Goal: Information Seeking & Learning: Learn about a topic

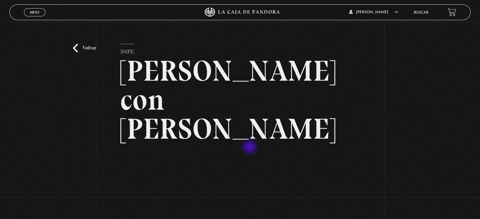
click at [90, 45] on link "Volver" at bounding box center [84, 48] width 23 height 9
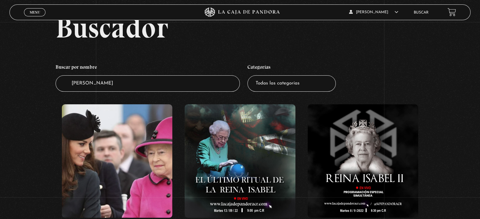
scroll to position [30, 0]
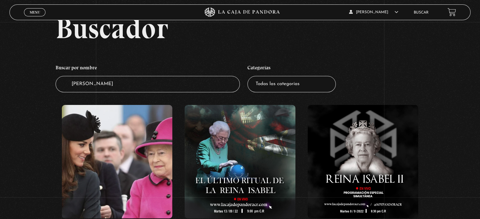
click at [108, 86] on input "isabel" at bounding box center [148, 84] width 184 height 17
type input "i"
type input "DIANA"
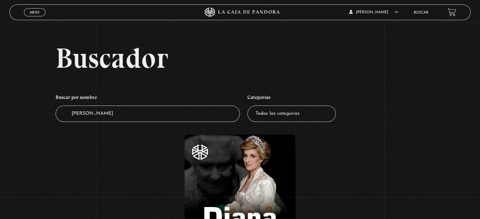
click at [112, 111] on input "DIANA" at bounding box center [148, 114] width 184 height 17
type input "D"
type input "M"
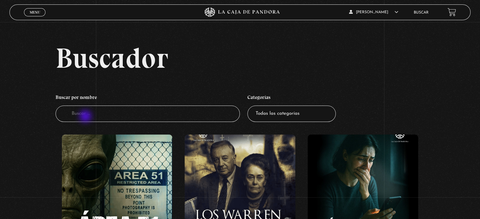
click at [86, 117] on input "Buscador" at bounding box center [148, 114] width 184 height 17
type input "maduro"
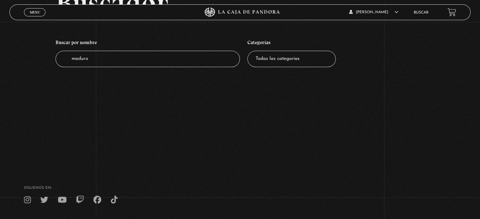
scroll to position [55, 0]
click at [87, 56] on input "maduro" at bounding box center [148, 58] width 184 height 17
type input "[PERSON_NAME]"
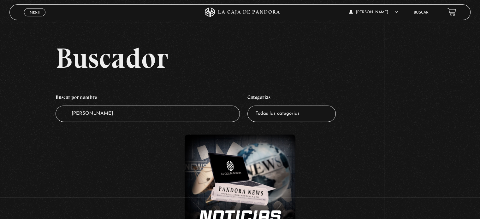
click at [122, 110] on input "trump" at bounding box center [148, 114] width 184 height 17
type input "t"
click at [38, 13] on span "Menu" at bounding box center [35, 12] width 10 height 4
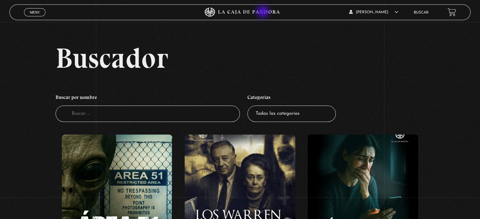
click at [263, 12] on icon at bounding box center [240, 12] width 144 height 9
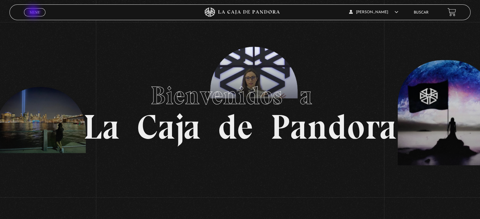
click at [34, 12] on span "Menu" at bounding box center [35, 12] width 10 height 4
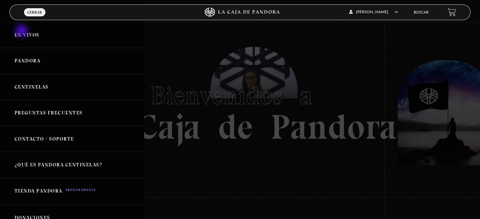
click at [22, 32] on link "En vivos" at bounding box center [72, 35] width 144 height 26
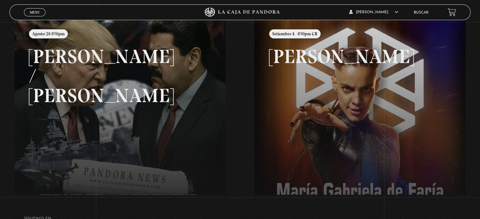
scroll to position [83, 0]
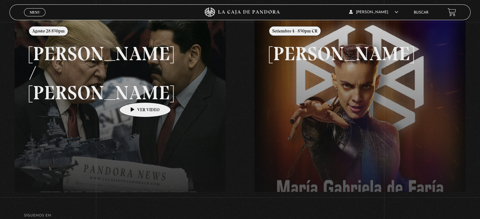
click at [135, 93] on link at bounding box center [255, 126] width 480 height 219
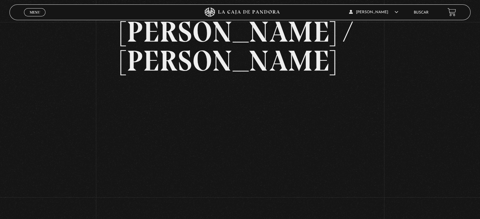
scroll to position [45, 0]
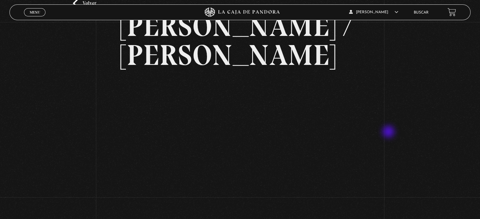
click at [389, 132] on div "Volver Agosto 28 830pm [PERSON_NAME] / [GEOGRAPHIC_DATA]" at bounding box center [240, 101] width 480 height 249
click at [425, 132] on div "Volver Agosto 28 830pm Trump / Maduro" at bounding box center [240, 101] width 480 height 249
click at [415, 107] on div "Volver Agosto 28 830pm Trump / Maduro" at bounding box center [240, 101] width 480 height 249
click at [466, 129] on div "Volver Agosto 28 830pm Trump / Maduro" at bounding box center [240, 101] width 480 height 249
click at [448, 103] on div "Volver Agosto 28 830pm Trump / Maduro" at bounding box center [240, 101] width 480 height 249
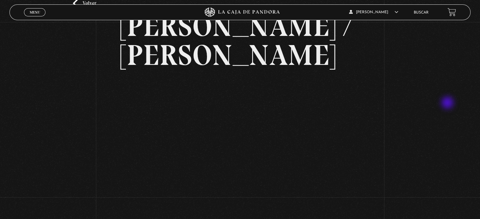
click at [448, 103] on div "Volver Agosto 28 830pm Trump / Maduro" at bounding box center [240, 101] width 480 height 249
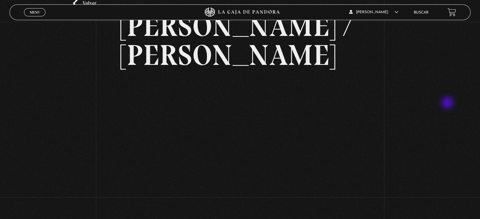
click at [448, 103] on div "Volver Agosto 28 830pm Trump / Maduro" at bounding box center [240, 101] width 480 height 249
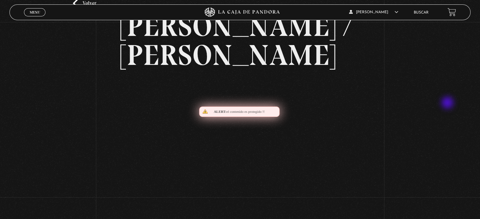
click at [448, 103] on div "Volver Agosto 28 830pm Trump / Maduro" at bounding box center [240, 101] width 480 height 249
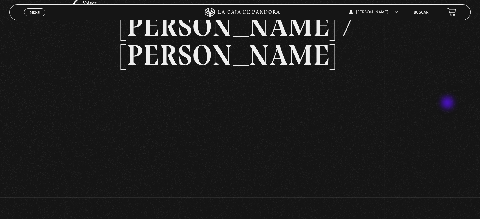
click at [448, 103] on div "Volver Agosto 28 830pm Trump / Maduro" at bounding box center [240, 101] width 480 height 249
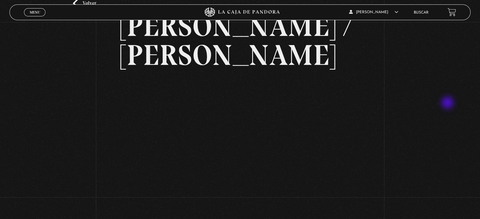
click at [448, 103] on div "Volver Agosto 28 830pm Trump / Maduro" at bounding box center [240, 101] width 480 height 249
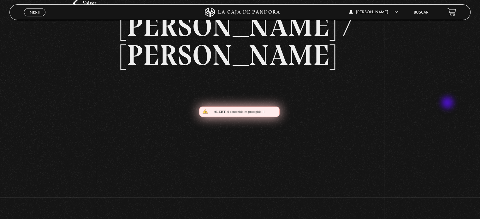
click at [448, 103] on div "Volver Agosto 28 830pm Trump / Maduro" at bounding box center [240, 101] width 480 height 249
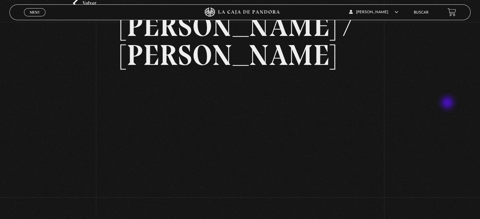
click at [448, 103] on div "Volver Agosto 28 830pm Trump / Maduro" at bounding box center [240, 101] width 480 height 249
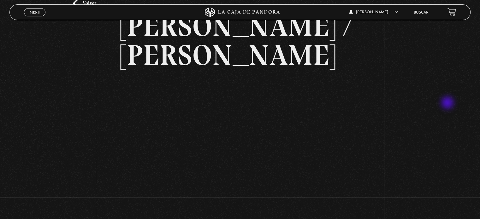
click at [448, 103] on div "Volver Agosto 28 830pm Trump / Maduro" at bounding box center [240, 101] width 480 height 249
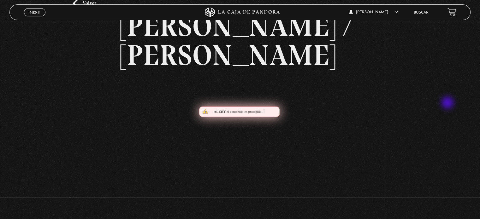
click at [448, 103] on div "Volver Agosto 28 830pm Trump / Maduro" at bounding box center [240, 101] width 480 height 249
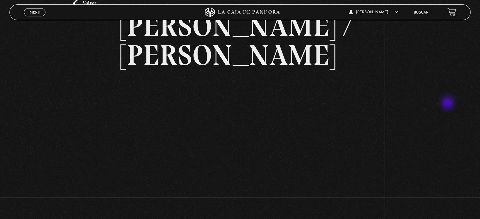
click at [448, 103] on div "Volver Agosto 28 830pm Trump / Maduro" at bounding box center [240, 101] width 480 height 249
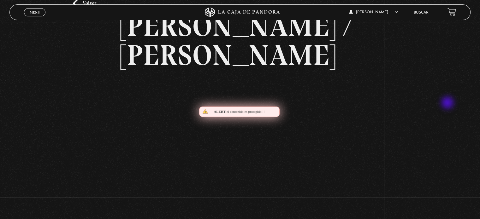
click at [448, 103] on div "Volver Agosto 28 830pm Trump / Maduro" at bounding box center [240, 101] width 480 height 249
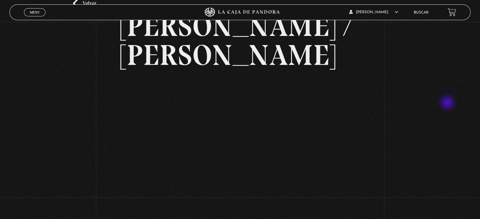
click at [448, 103] on div "Volver Agosto 28 830pm Trump / Maduro" at bounding box center [240, 101] width 480 height 249
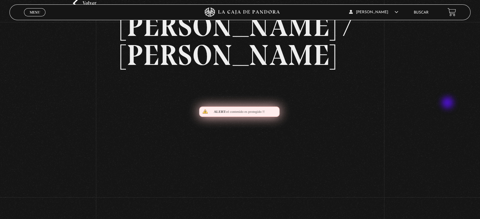
click at [448, 103] on div "Volver Agosto 28 830pm Trump / Maduro" at bounding box center [240, 101] width 480 height 249
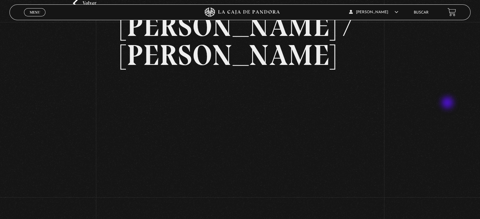
click at [448, 103] on div "Volver Agosto 28 830pm Trump / Maduro" at bounding box center [240, 101] width 480 height 249
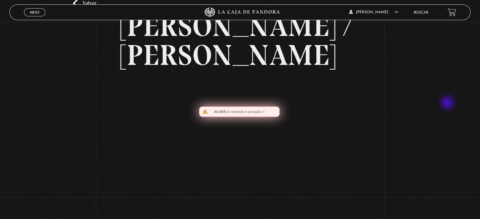
click at [448, 103] on div "Volver Agosto 28 830pm Trump / Maduro" at bounding box center [240, 101] width 480 height 249
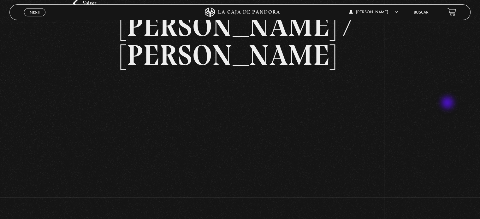
click at [448, 103] on div "Volver Agosto 28 830pm Trump / Maduro" at bounding box center [240, 101] width 480 height 249
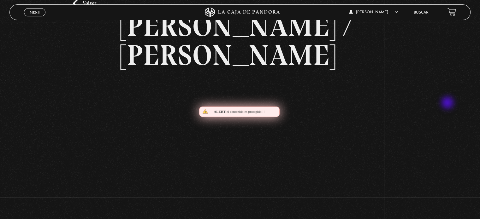
click at [448, 103] on div "Volver Agosto 28 830pm Trump / Maduro" at bounding box center [240, 101] width 480 height 249
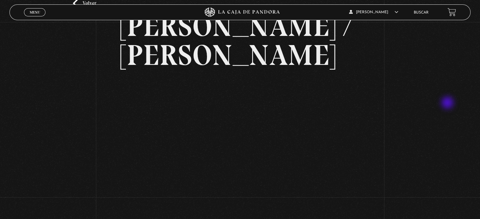
click at [448, 103] on div "Volver Agosto 28 830pm Trump / Maduro" at bounding box center [240, 101] width 480 height 249
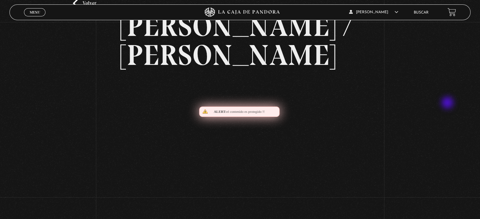
click at [448, 103] on div "Volver Agosto 28 830pm Trump / Maduro" at bounding box center [240, 101] width 480 height 249
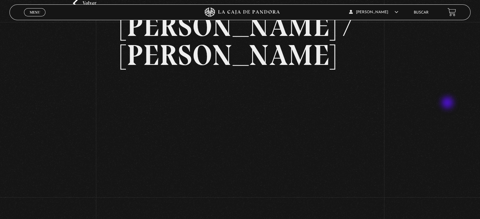
click at [448, 103] on div "Volver Agosto 28 830pm Trump / Maduro" at bounding box center [240, 101] width 480 height 249
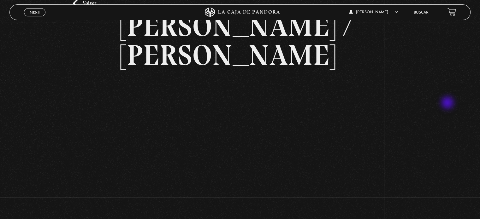
click at [448, 103] on div "Volver Agosto 28 830pm Trump / Maduro" at bounding box center [240, 101] width 480 height 249
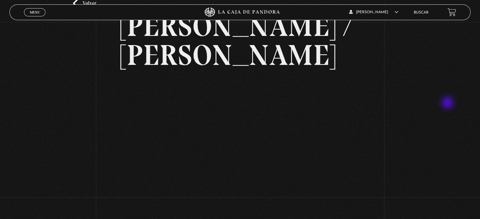
click at [448, 103] on div "Volver Agosto 28 830pm Trump / Maduro" at bounding box center [240, 101] width 480 height 249
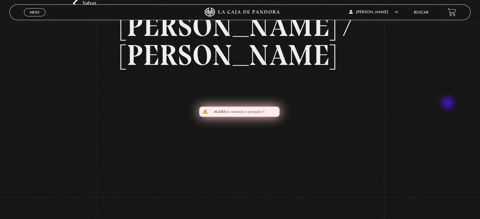
click at [448, 103] on div "Volver Agosto 28 830pm Trump / Maduro" at bounding box center [240, 101] width 480 height 249
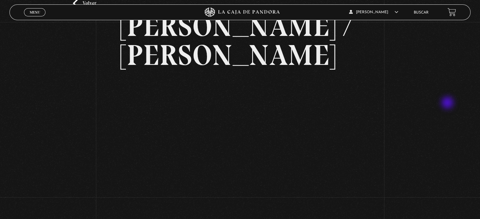
click at [448, 103] on div "Volver Agosto 28 830pm Trump / Maduro" at bounding box center [240, 101] width 480 height 249
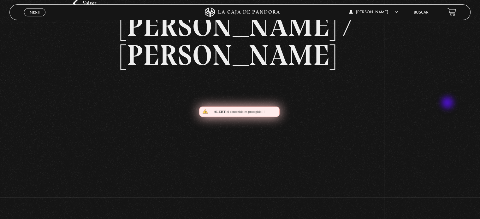
click at [448, 103] on div "Volver Agosto 28 830pm Trump / Maduro" at bounding box center [240, 101] width 480 height 249
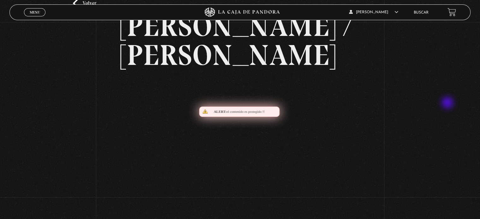
click at [448, 103] on div "Volver Agosto 28 830pm Trump / Maduro" at bounding box center [240, 101] width 480 height 249
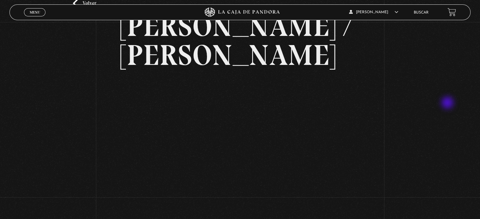
click at [448, 103] on div "Volver Agosto 28 830pm Trump / Maduro" at bounding box center [240, 101] width 480 height 249
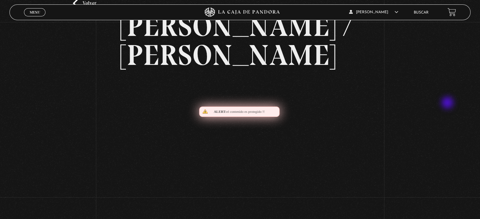
click at [448, 103] on div "Volver Agosto 28 830pm Trump / Maduro" at bounding box center [240, 101] width 480 height 249
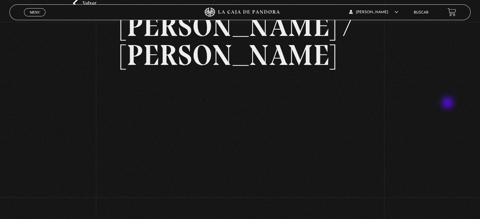
click at [448, 103] on div "Volver Agosto 28 830pm Trump / Maduro" at bounding box center [240, 101] width 480 height 249
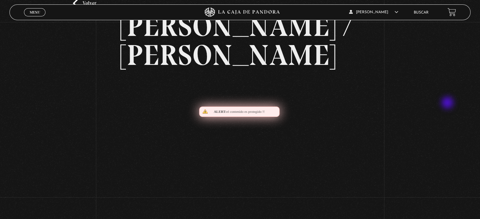
click at [448, 103] on div "Volver Agosto 28 830pm Trump / Maduro" at bounding box center [240, 101] width 480 height 249
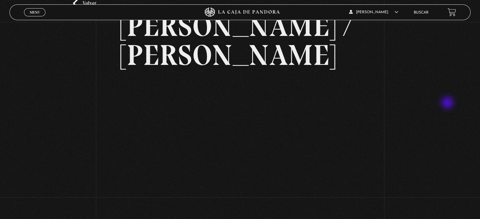
click at [448, 103] on div "Volver Agosto 28 830pm Trump / Maduro" at bounding box center [240, 101] width 480 height 249
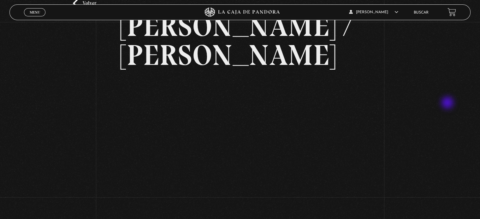
click at [448, 103] on div "Volver Agosto 28 830pm Trump / Maduro" at bounding box center [240, 101] width 480 height 249
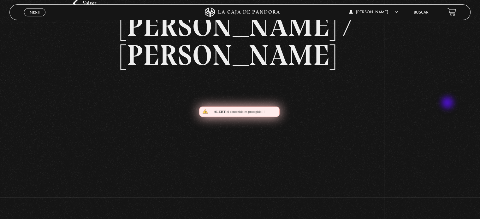
click at [448, 103] on div "Volver Agosto 28 830pm Trump / Maduro" at bounding box center [240, 101] width 480 height 249
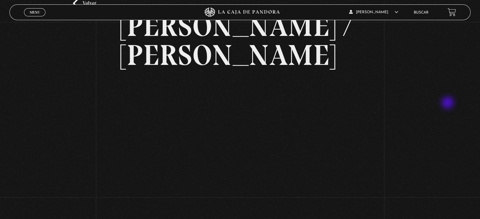
click at [448, 103] on div "Volver Agosto 28 830pm Trump / Maduro" at bounding box center [240, 101] width 480 height 249
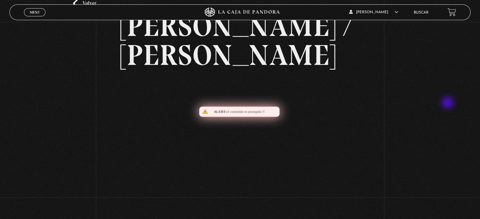
click at [448, 103] on div "Volver Agosto 28 830pm Trump / Maduro" at bounding box center [240, 101] width 480 height 249
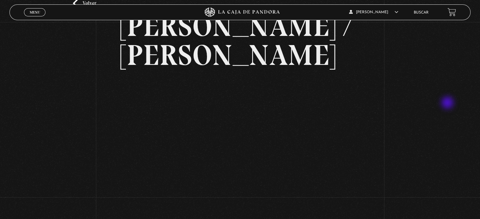
click at [448, 103] on div "Volver Agosto 28 830pm Trump / Maduro" at bounding box center [240, 101] width 480 height 249
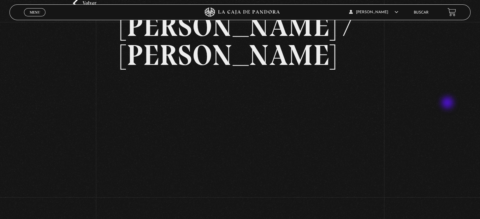
click at [448, 103] on div "Volver Agosto 28 830pm Trump / Maduro" at bounding box center [240, 101] width 480 height 249
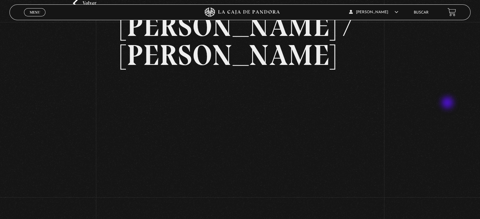
click at [448, 103] on div "Volver Agosto 28 830pm Trump / Maduro" at bounding box center [240, 101] width 480 height 249
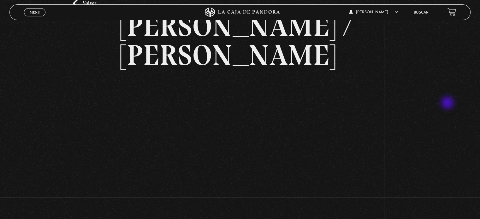
click at [448, 103] on div "Volver Agosto 28 830pm Trump / Maduro" at bounding box center [240, 101] width 480 height 249
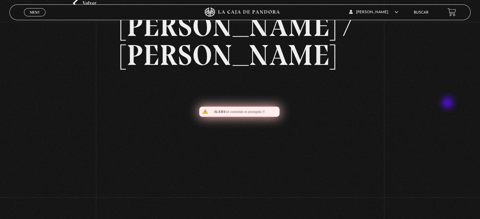
click at [448, 103] on div "Volver Agosto 28 830pm Trump / Maduro" at bounding box center [240, 101] width 480 height 249
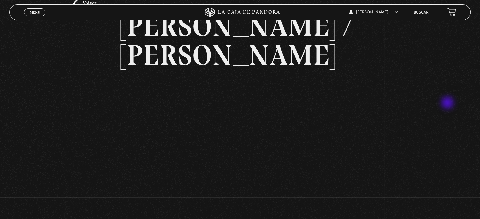
click at [448, 103] on div "Volver Agosto 28 830pm Trump / Maduro" at bounding box center [240, 101] width 480 height 249
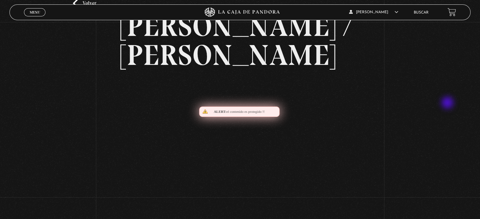
click at [448, 103] on div "Volver Agosto 28 830pm Trump / Maduro" at bounding box center [240, 101] width 480 height 249
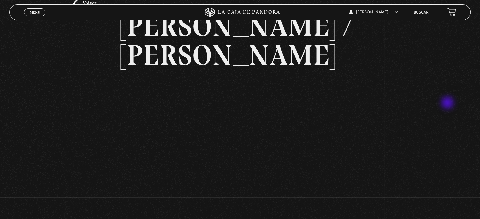
click at [448, 103] on div "Volver Agosto 28 830pm Trump / Maduro" at bounding box center [240, 101] width 480 height 249
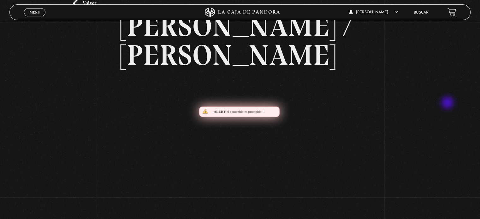
click at [448, 103] on div "Volver Agosto 28 830pm Trump / Maduro" at bounding box center [240, 101] width 480 height 249
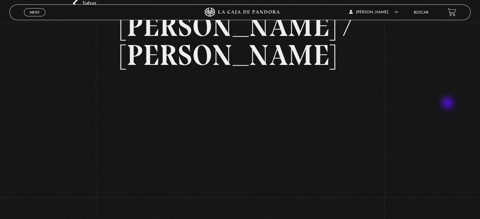
click at [448, 103] on div "Volver Agosto 28 830pm Trump / Maduro" at bounding box center [240, 101] width 480 height 249
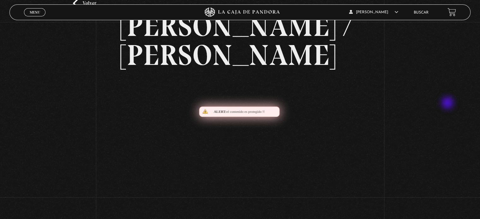
click at [448, 103] on div "Volver Agosto 28 830pm Trump / Maduro" at bounding box center [240, 101] width 480 height 249
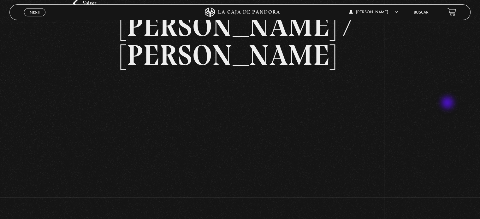
click at [448, 103] on div "Volver Agosto 28 830pm Trump / Maduro" at bounding box center [240, 101] width 480 height 249
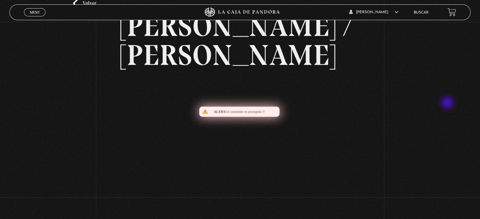
click at [448, 103] on div "Volver Agosto 28 830pm Trump / Maduro" at bounding box center [240, 101] width 480 height 249
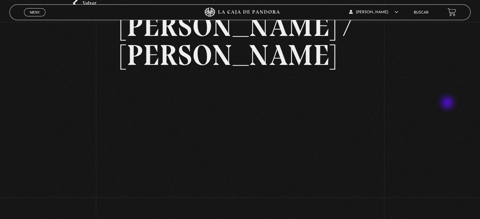
click at [448, 103] on div "Volver Agosto 28 830pm Trump / Maduro" at bounding box center [240, 101] width 480 height 249
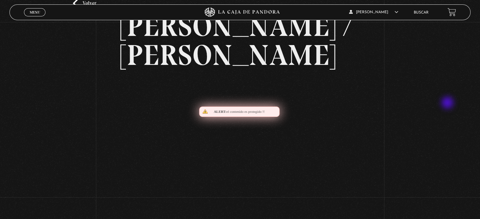
click at [448, 103] on div "Volver Agosto 28 830pm Trump / Maduro" at bounding box center [240, 101] width 480 height 249
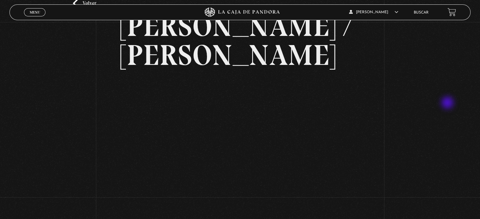
click at [448, 103] on div "Volver Agosto 28 830pm Trump / Maduro" at bounding box center [240, 101] width 480 height 249
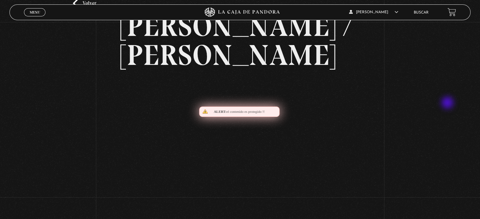
click at [448, 103] on div "Volver Agosto 28 830pm Trump / Maduro" at bounding box center [240, 101] width 480 height 249
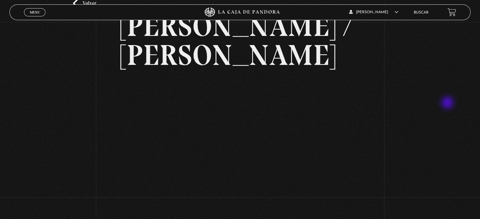
click at [448, 103] on div "Volver Agosto 28 830pm Trump / Maduro" at bounding box center [240, 101] width 480 height 249
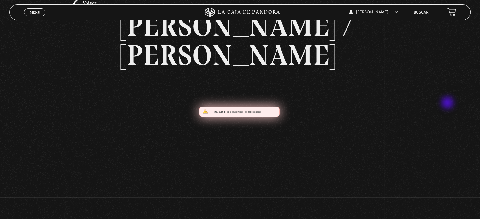
click at [448, 103] on div "Volver Agosto 28 830pm Trump / Maduro" at bounding box center [240, 101] width 480 height 249
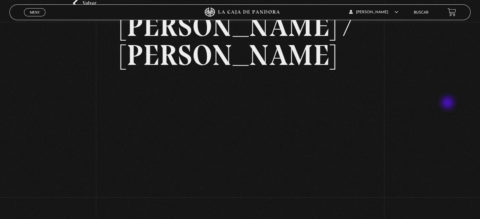
click at [448, 103] on div "Volver Agosto 28 830pm Trump / Maduro" at bounding box center [240, 101] width 480 height 249
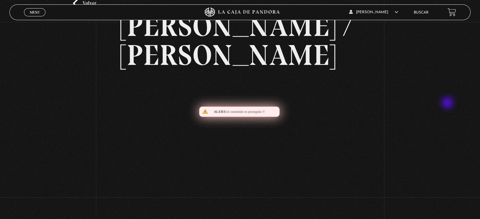
click at [448, 103] on div "Volver Agosto 28 830pm Trump / Maduro" at bounding box center [240, 101] width 480 height 249
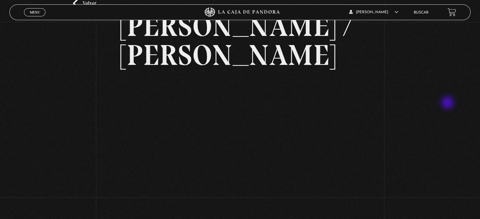
click at [448, 103] on div "Volver Agosto 28 830pm Trump / Maduro" at bounding box center [240, 101] width 480 height 249
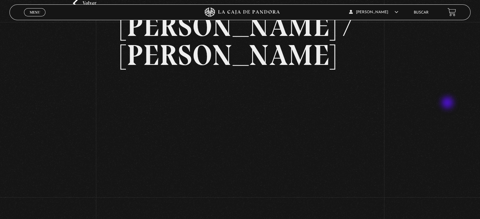
click at [448, 103] on div "Volver Agosto 28 830pm Trump / Maduro" at bounding box center [240, 101] width 480 height 249
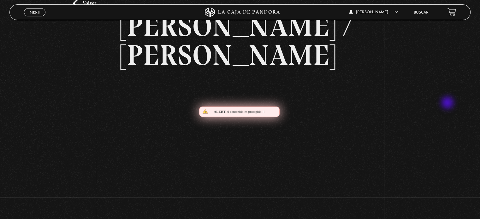
click at [448, 103] on div "Volver Agosto 28 830pm Trump / Maduro" at bounding box center [240, 101] width 480 height 249
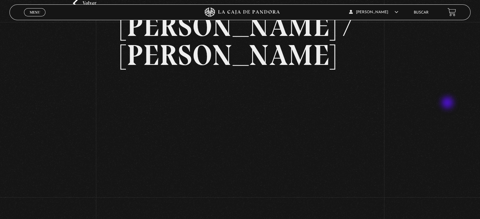
click at [448, 103] on div "Volver Agosto 28 830pm Trump / Maduro" at bounding box center [240, 101] width 480 height 249
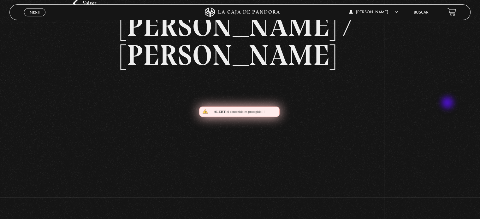
click at [448, 103] on div "Volver Agosto 28 830pm Trump / Maduro" at bounding box center [240, 101] width 480 height 249
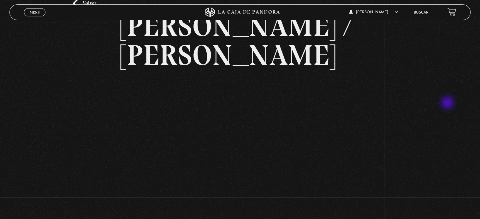
click at [448, 103] on div "Volver Agosto 28 830pm Trump / Maduro" at bounding box center [240, 101] width 480 height 249
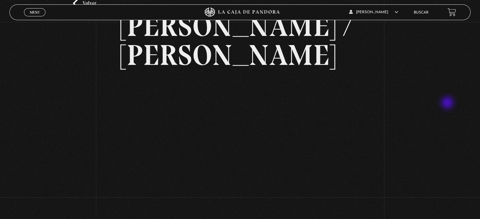
click at [448, 103] on div "Volver Agosto 28 830pm Trump / Maduro" at bounding box center [240, 101] width 480 height 249
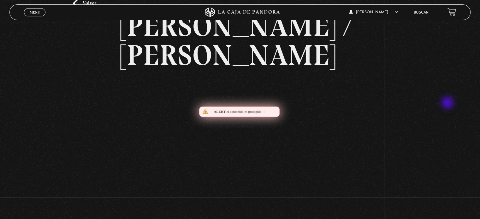
click at [448, 103] on div "Volver Agosto 28 830pm Trump / Maduro" at bounding box center [240, 101] width 480 height 249
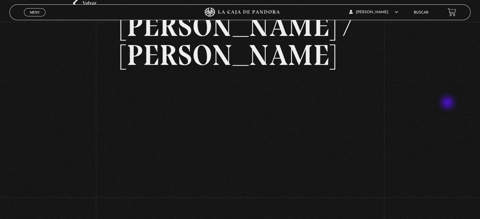
click at [448, 103] on div "Volver Agosto 28 830pm Trump / Maduro" at bounding box center [240, 101] width 480 height 249
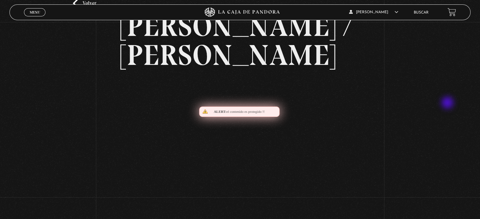
click at [448, 103] on div "Volver Agosto 28 830pm Trump / Maduro" at bounding box center [240, 101] width 480 height 249
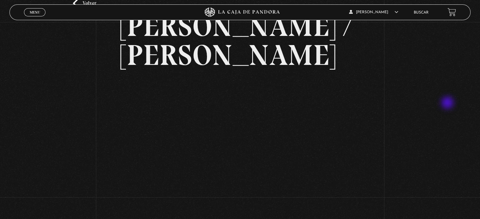
click at [448, 103] on div "Volver Agosto 28 830pm Trump / Maduro" at bounding box center [240, 101] width 480 height 249
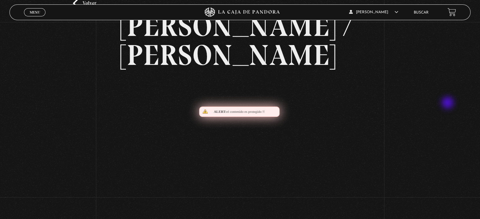
click at [448, 103] on div "Volver Agosto 28 830pm Trump / Maduro" at bounding box center [240, 101] width 480 height 249
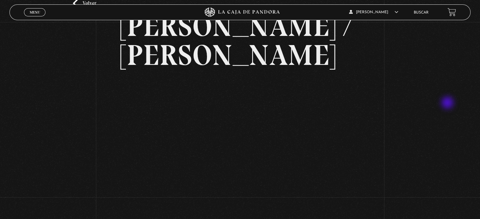
click at [448, 103] on div "Volver Agosto 28 830pm Trump / Maduro" at bounding box center [240, 101] width 480 height 249
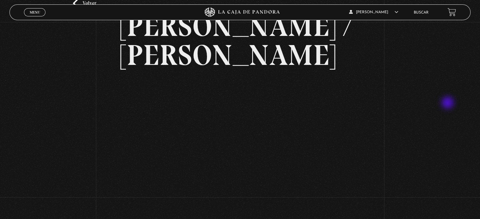
click at [448, 103] on div "Volver Agosto 28 830pm Trump / Maduro" at bounding box center [240, 101] width 480 height 249
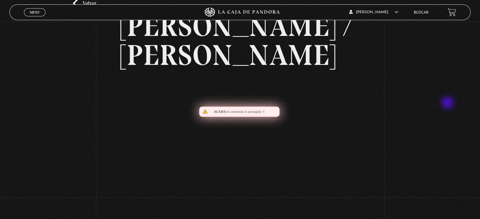
click at [448, 103] on div "Volver Agosto 28 830pm Trump / Maduro" at bounding box center [240, 101] width 480 height 249
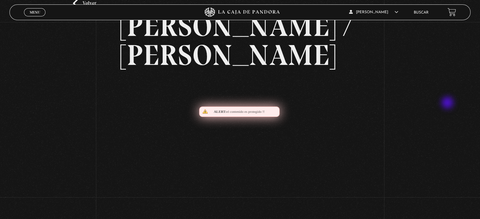
click at [448, 103] on div "Volver Agosto 28 830pm Trump / Maduro" at bounding box center [240, 101] width 480 height 249
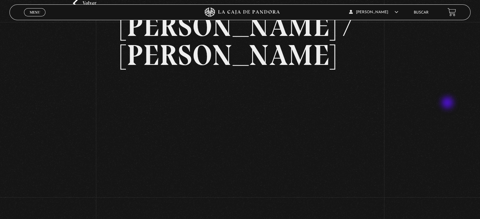
click at [448, 103] on div "Volver Agosto 28 830pm Trump / Maduro" at bounding box center [240, 101] width 480 height 249
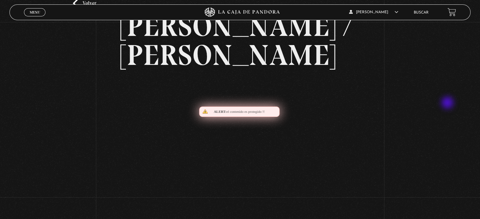
click at [448, 103] on div "Volver Agosto 28 830pm Trump / Maduro" at bounding box center [240, 101] width 480 height 249
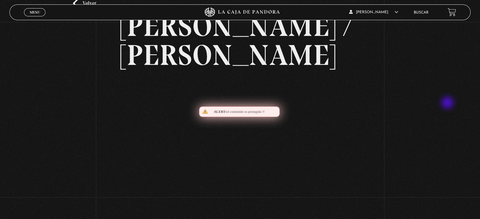
click at [448, 103] on div "Volver Agosto 28 830pm Trump / Maduro" at bounding box center [240, 101] width 480 height 249
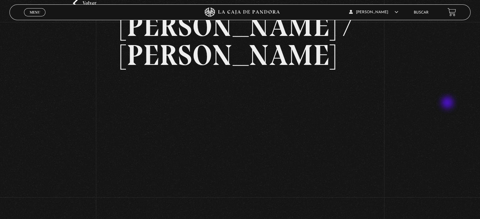
click at [448, 103] on div "Volver Agosto 28 830pm Trump / Maduro" at bounding box center [240, 101] width 480 height 249
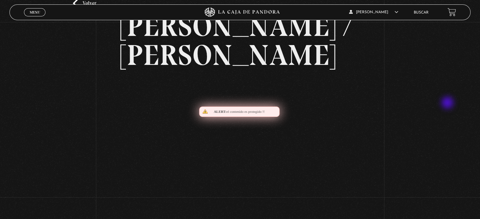
click at [448, 103] on div "Volver Agosto 28 830pm Trump / Maduro" at bounding box center [240, 101] width 480 height 249
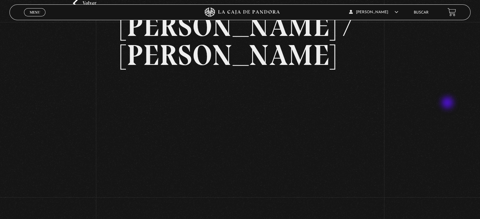
click at [448, 103] on div "Volver Agosto 28 830pm Trump / Maduro" at bounding box center [240, 101] width 480 height 249
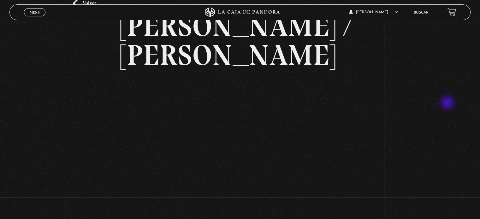
click at [448, 103] on div "Volver Agosto 28 830pm Trump / Maduro" at bounding box center [240, 101] width 480 height 249
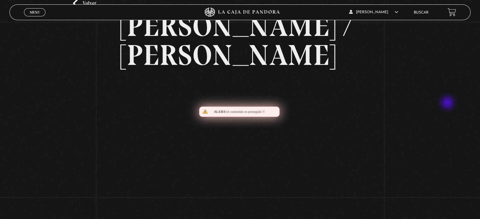
click at [448, 103] on div "Volver Agosto 28 830pm Trump / Maduro" at bounding box center [240, 101] width 480 height 249
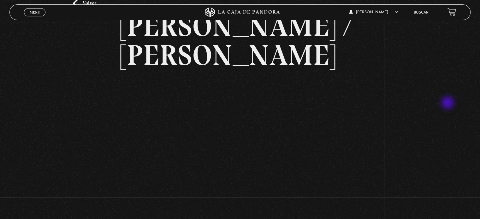
click at [448, 103] on div "Volver Agosto 28 830pm Trump / Maduro" at bounding box center [240, 101] width 480 height 249
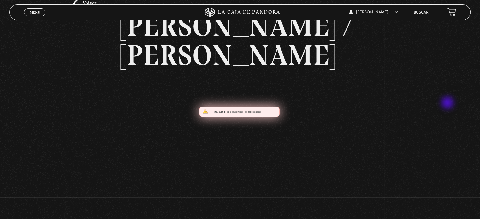
click at [448, 103] on div "Volver Agosto 28 830pm Trump / Maduro" at bounding box center [240, 101] width 480 height 249
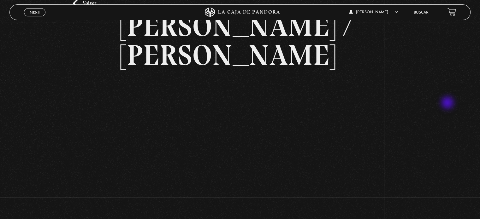
click at [448, 103] on div "Volver Agosto 28 830pm Trump / Maduro" at bounding box center [240, 101] width 480 height 249
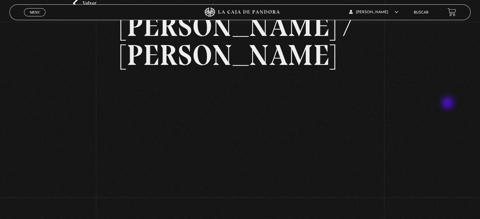
click at [448, 103] on div "Volver Agosto 28 830pm Trump / Maduro" at bounding box center [240, 101] width 480 height 249
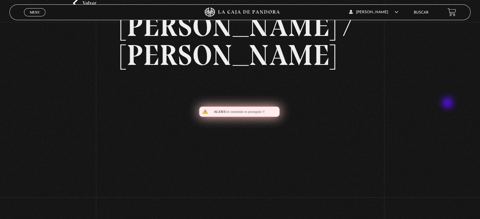
click at [448, 103] on div "Volver Agosto 28 830pm Trump / Maduro" at bounding box center [240, 101] width 480 height 249
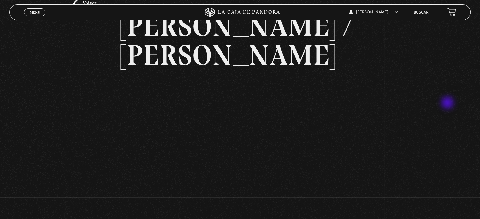
click at [448, 103] on div "Volver Agosto 28 830pm Trump / Maduro" at bounding box center [240, 101] width 480 height 249
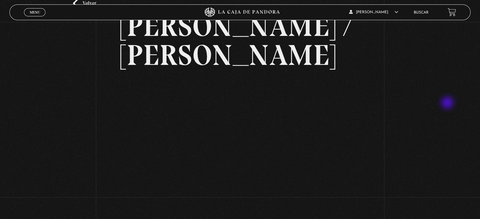
click at [448, 103] on div "Volver Agosto 28 830pm Trump / Maduro" at bounding box center [240, 101] width 480 height 249
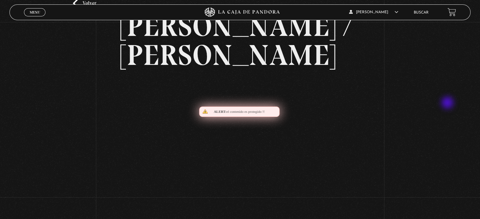
click at [448, 103] on div "Volver Agosto 28 830pm Trump / Maduro" at bounding box center [240, 101] width 480 height 249
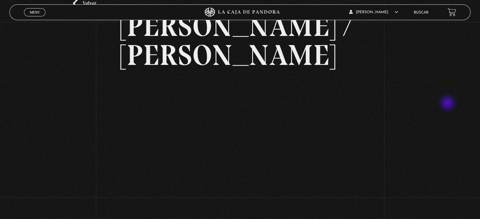
click at [448, 103] on div "Volver Agosto 28 830pm Trump / Maduro" at bounding box center [240, 101] width 480 height 249
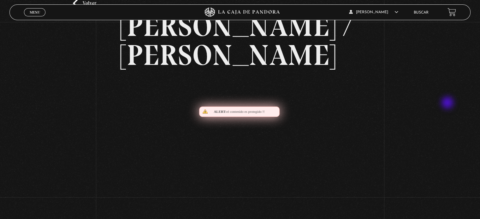
click at [448, 103] on div "Volver Agosto 28 830pm Trump / Maduro" at bounding box center [240, 101] width 480 height 249
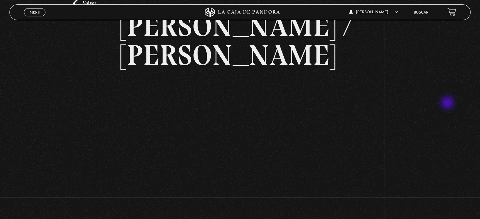
click at [448, 103] on div "Volver Agosto 28 830pm Trump / Maduro" at bounding box center [240, 101] width 480 height 249
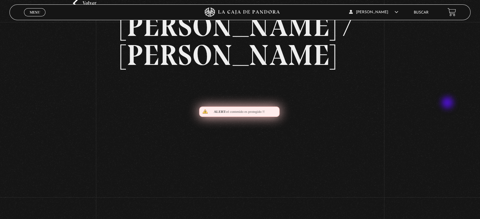
click at [448, 103] on div "Volver Agosto 28 830pm Trump / Maduro" at bounding box center [240, 101] width 480 height 249
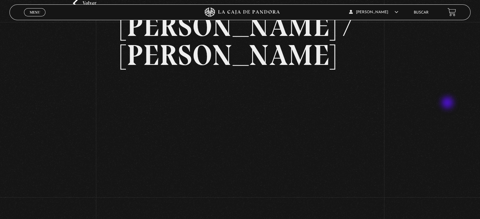
click at [448, 103] on div "Volver Agosto 28 830pm Trump / Maduro" at bounding box center [240, 101] width 480 height 249
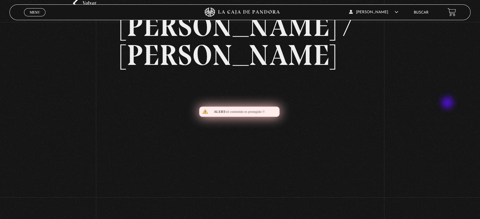
click at [448, 103] on div "Volver Agosto 28 830pm Trump / Maduro" at bounding box center [240, 101] width 480 height 249
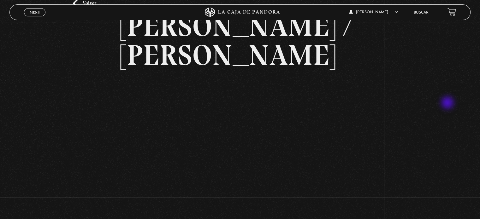
click at [448, 103] on div "Volver Agosto 28 830pm Trump / Maduro" at bounding box center [240, 101] width 480 height 249
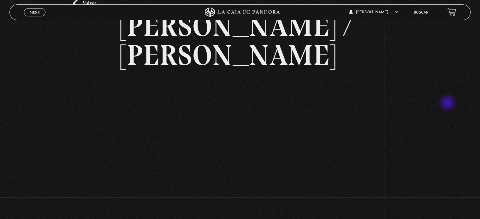
click at [448, 103] on div "Volver Agosto 28 830pm Trump / Maduro" at bounding box center [240, 101] width 480 height 249
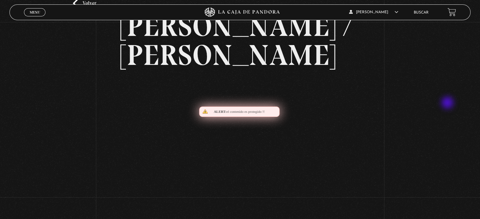
click at [448, 103] on div "Volver Agosto 28 830pm Trump / Maduro" at bounding box center [240, 101] width 480 height 249
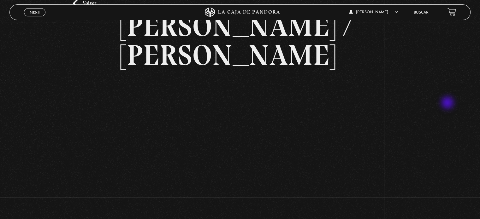
click at [448, 103] on div "Volver Agosto 28 830pm Trump / Maduro" at bounding box center [240, 101] width 480 height 249
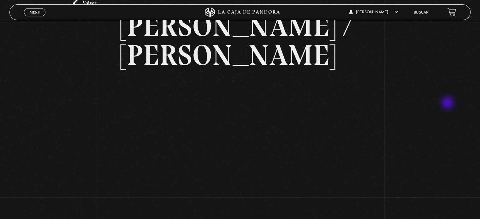
click at [448, 103] on div "Volver Agosto 28 830pm Trump / Maduro" at bounding box center [240, 101] width 480 height 249
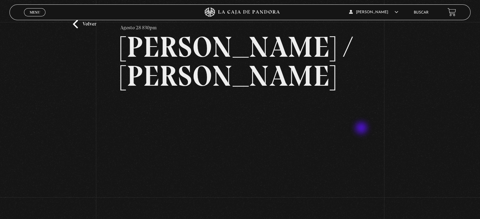
scroll to position [24, 0]
click at [87, 25] on link "Volver" at bounding box center [84, 24] width 23 height 9
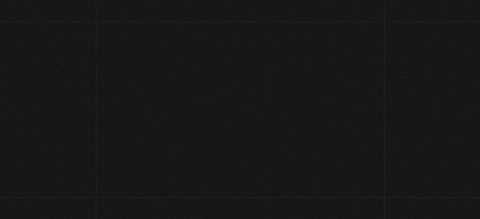
scroll to position [83, 0]
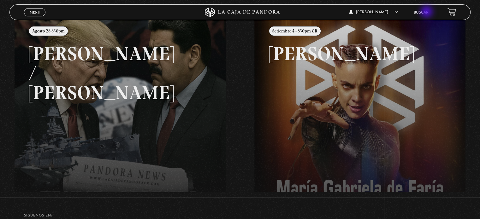
click at [427, 12] on link "Buscar" at bounding box center [421, 13] width 15 height 4
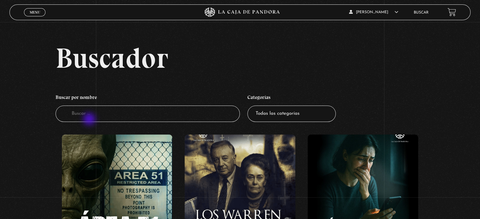
click at [90, 120] on input "Buscador" at bounding box center [148, 114] width 184 height 17
type input "israel"
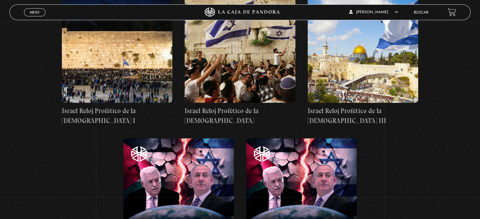
scroll to position [434, 0]
click at [240, 41] on figure at bounding box center [240, 46] width 110 height 114
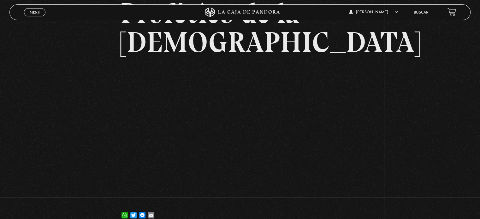
scroll to position [97, 0]
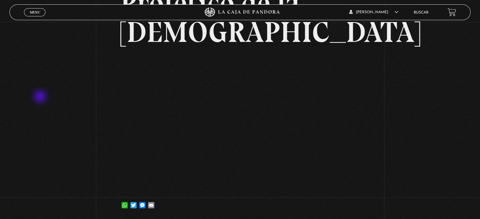
click at [40, 97] on div "Volver [DATE] Israel Reloj Profético de la [DEMOGRAPHIC_DATA] WhatsApp Twitter …" at bounding box center [240, 72] width 480 height 295
click at [88, 98] on div "Volver [DATE] Israel Reloj Profético de la [DEMOGRAPHIC_DATA] WhatsApp Twitter …" at bounding box center [240, 72] width 480 height 295
click at [407, 115] on div "Volver [DATE] Israel Reloj Profético de la [DEMOGRAPHIC_DATA] WhatsApp Twitter …" at bounding box center [240, 72] width 480 height 295
click at [434, 119] on div "Volver [DATE] Israel Reloj Profético de la [DEMOGRAPHIC_DATA] WhatsApp Twitter …" at bounding box center [240, 72] width 480 height 295
